Goal: Task Accomplishment & Management: Use online tool/utility

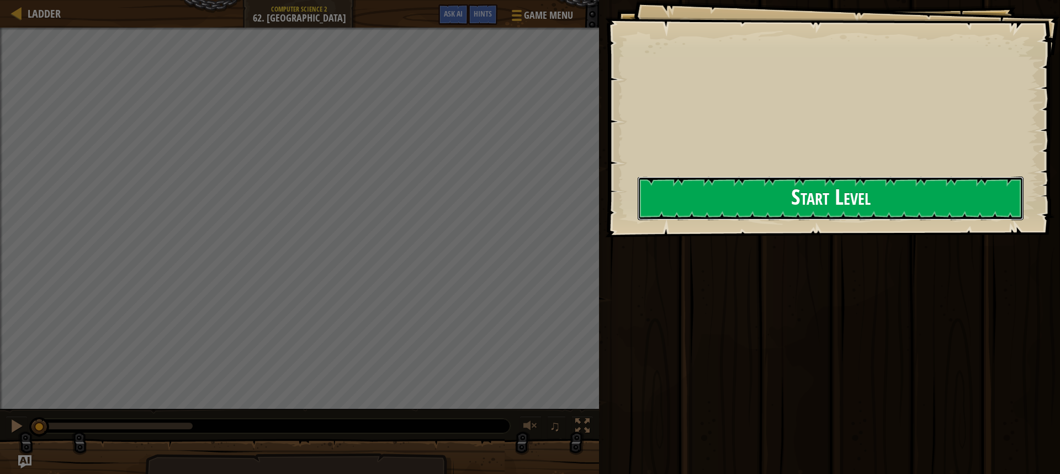
click at [805, 196] on button "Start Level" at bounding box center [831, 199] width 386 height 44
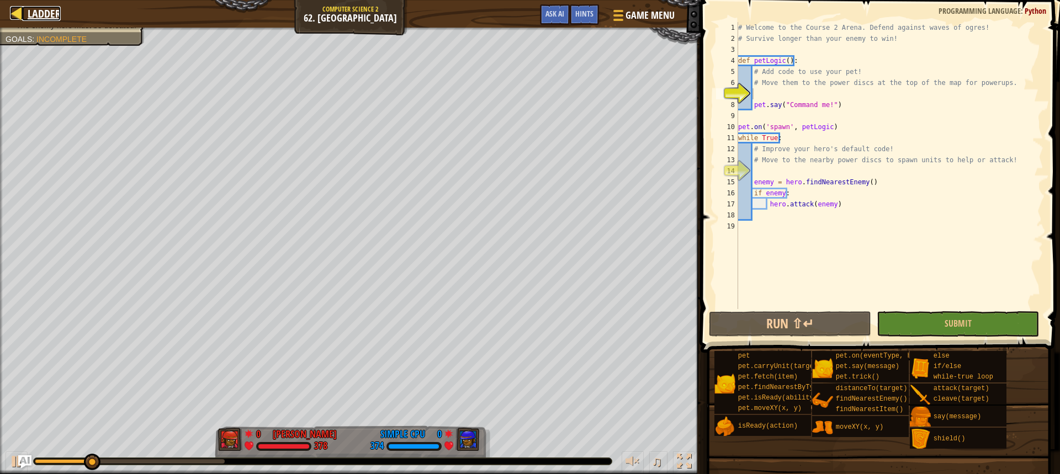
click at [19, 17] on div at bounding box center [17, 13] width 14 height 14
